Goal: Check status: Check status

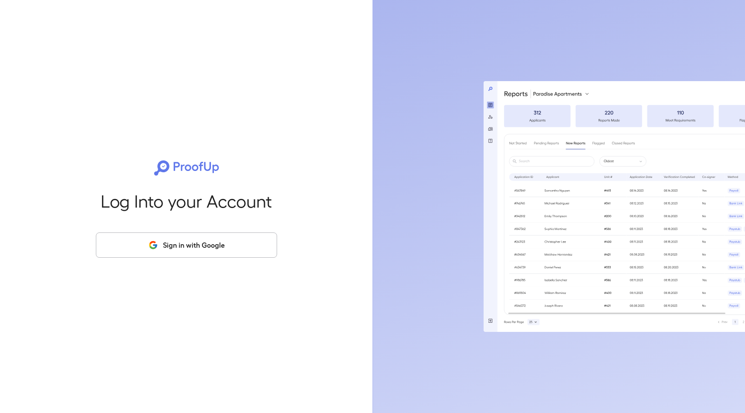
click at [207, 239] on button "Sign in with Google" at bounding box center [186, 244] width 181 height 25
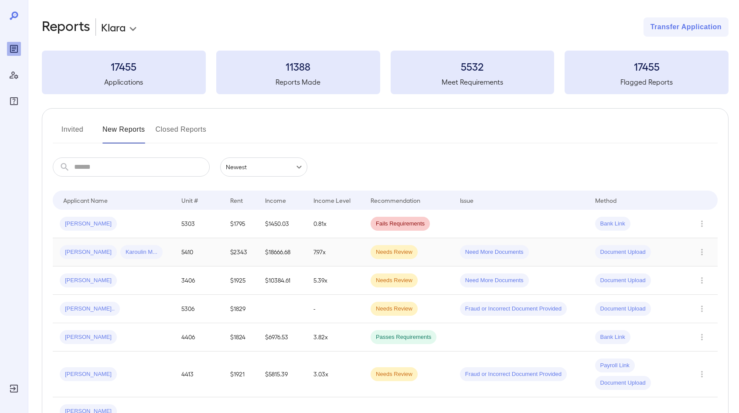
click at [215, 250] on td "5410" at bounding box center [198, 252] width 49 height 28
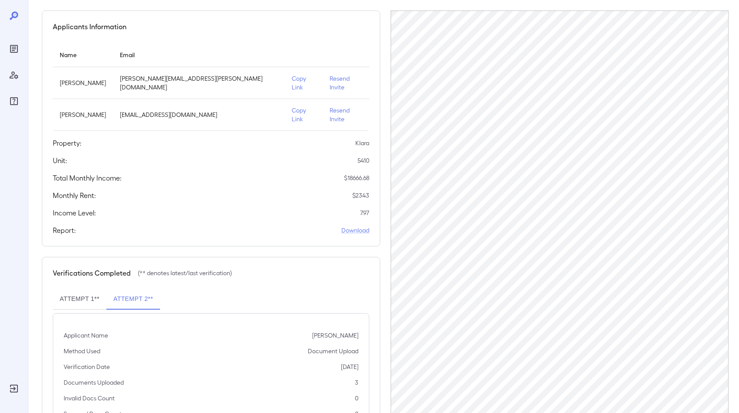
scroll to position [17, 0]
